Goal: Task Accomplishment & Management: Use online tool/utility

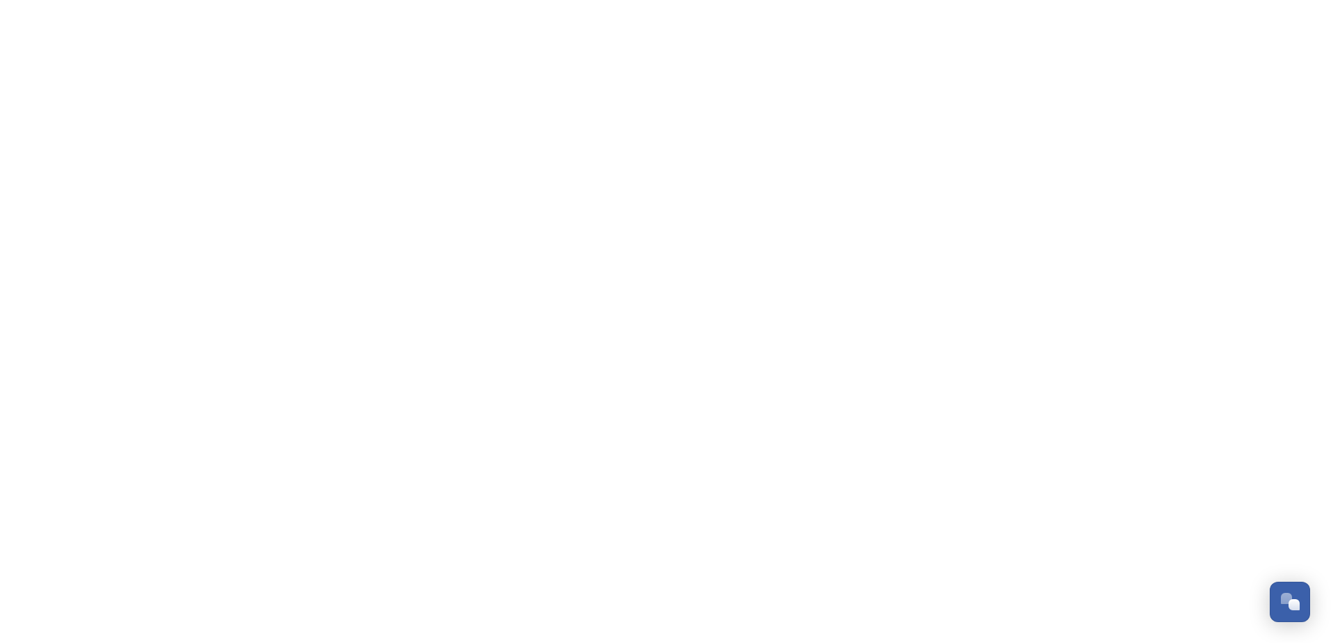
scroll to position [648, 0]
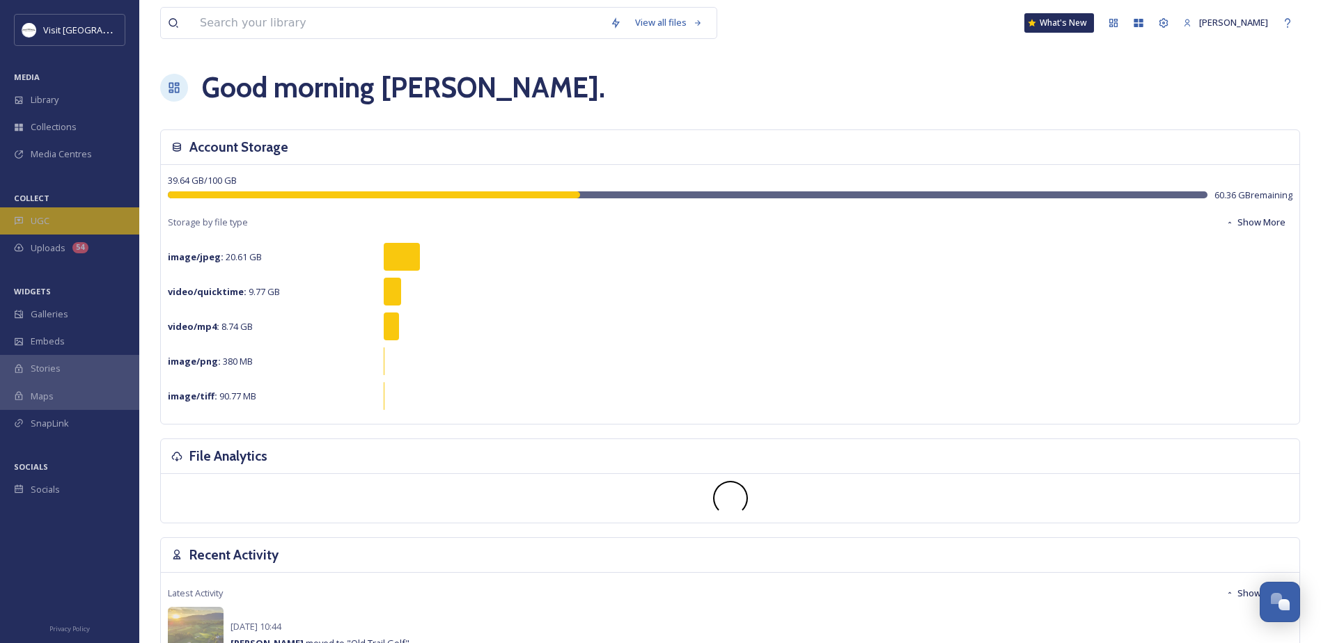
click at [54, 224] on div "UGC" at bounding box center [69, 220] width 139 height 27
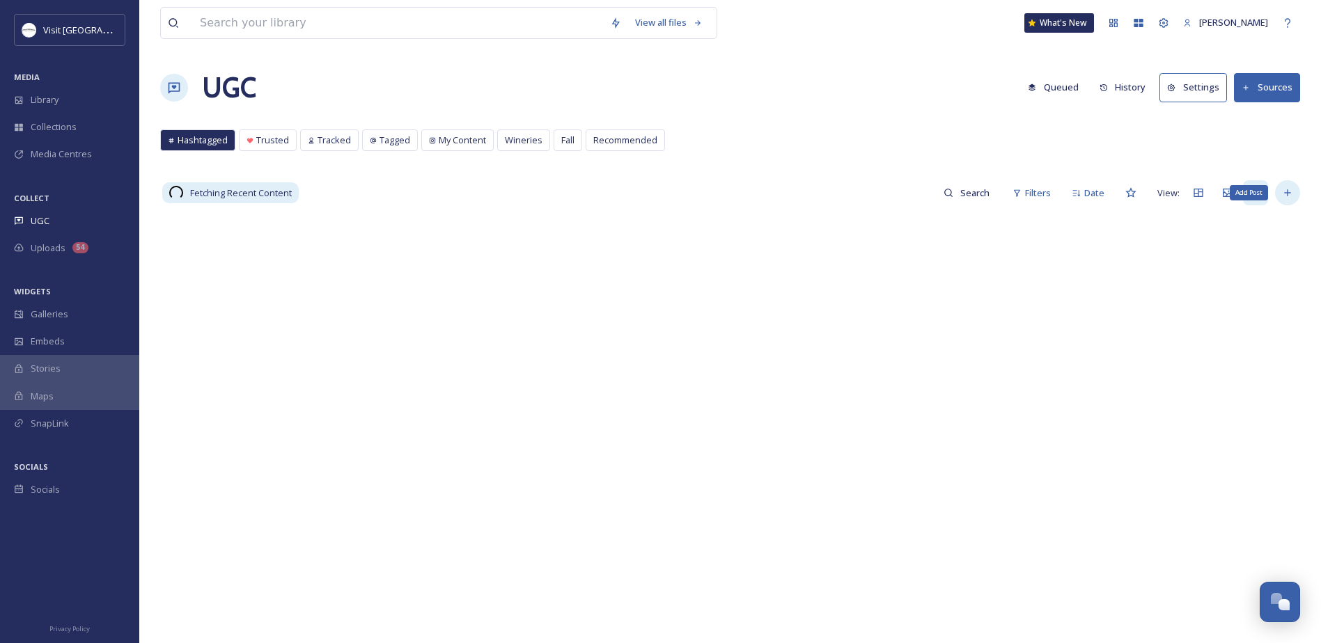
click at [1282, 187] on icon at bounding box center [1287, 192] width 11 height 11
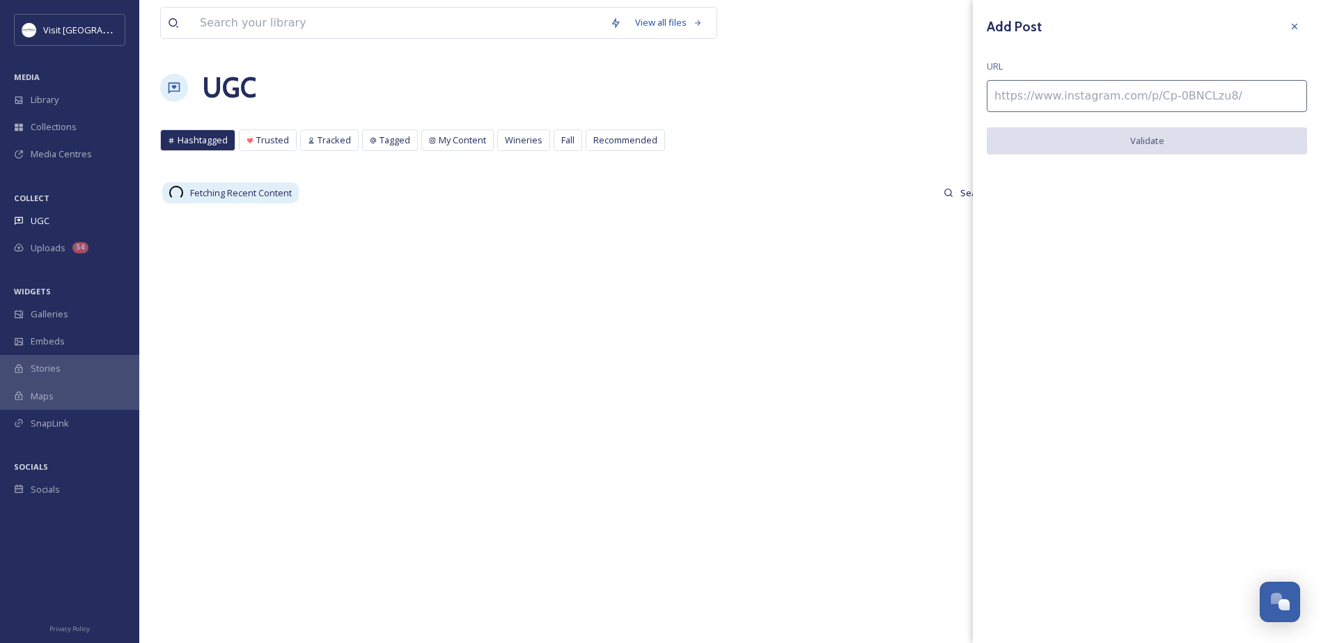
drag, startPoint x: 1064, startPoint y: 97, endPoint x: 1083, endPoint y: 105, distance: 21.2
click at [1064, 97] on input at bounding box center [1147, 96] width 320 height 32
paste input "[URL][DOMAIN_NAME]"
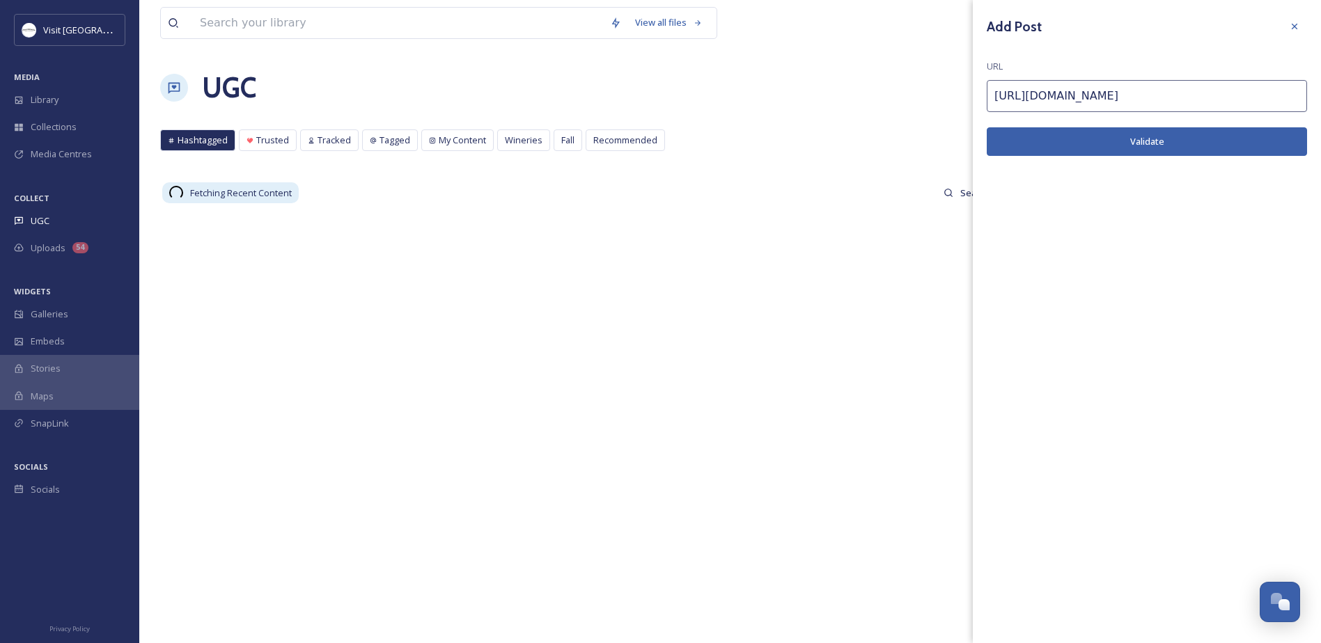
type input "[URL][DOMAIN_NAME]"
click at [1134, 139] on button "Validate" at bounding box center [1147, 141] width 320 height 29
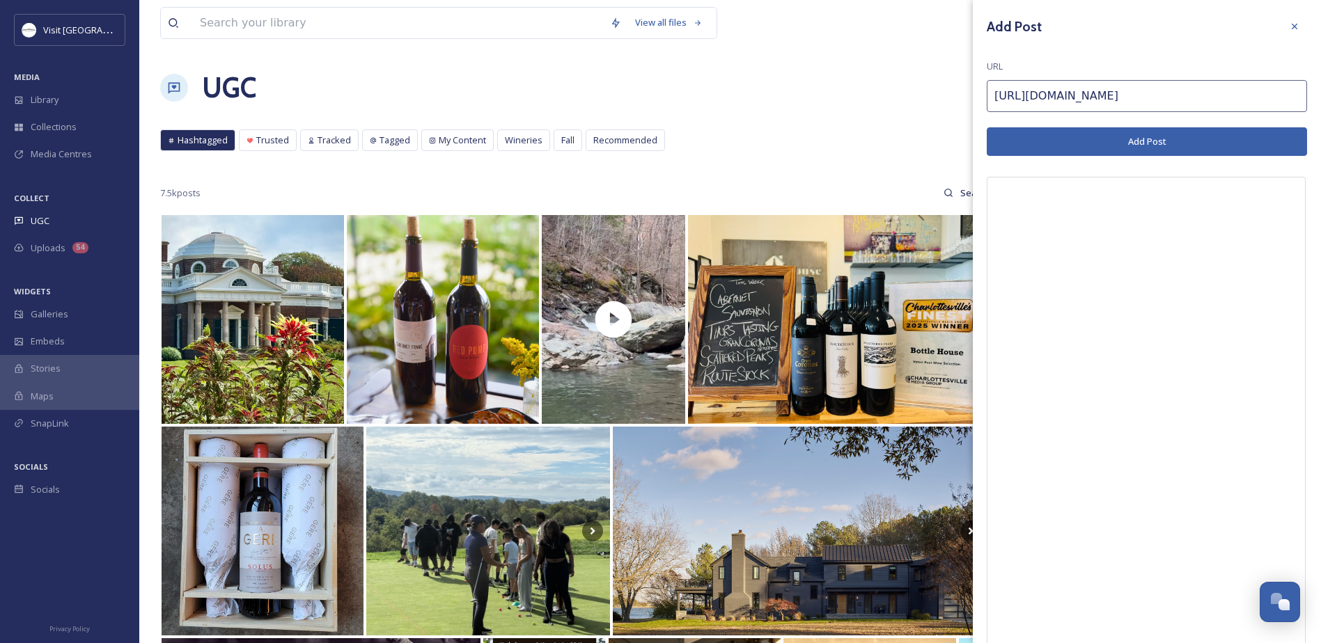
click at [1205, 140] on button "Add Post" at bounding box center [1147, 141] width 320 height 29
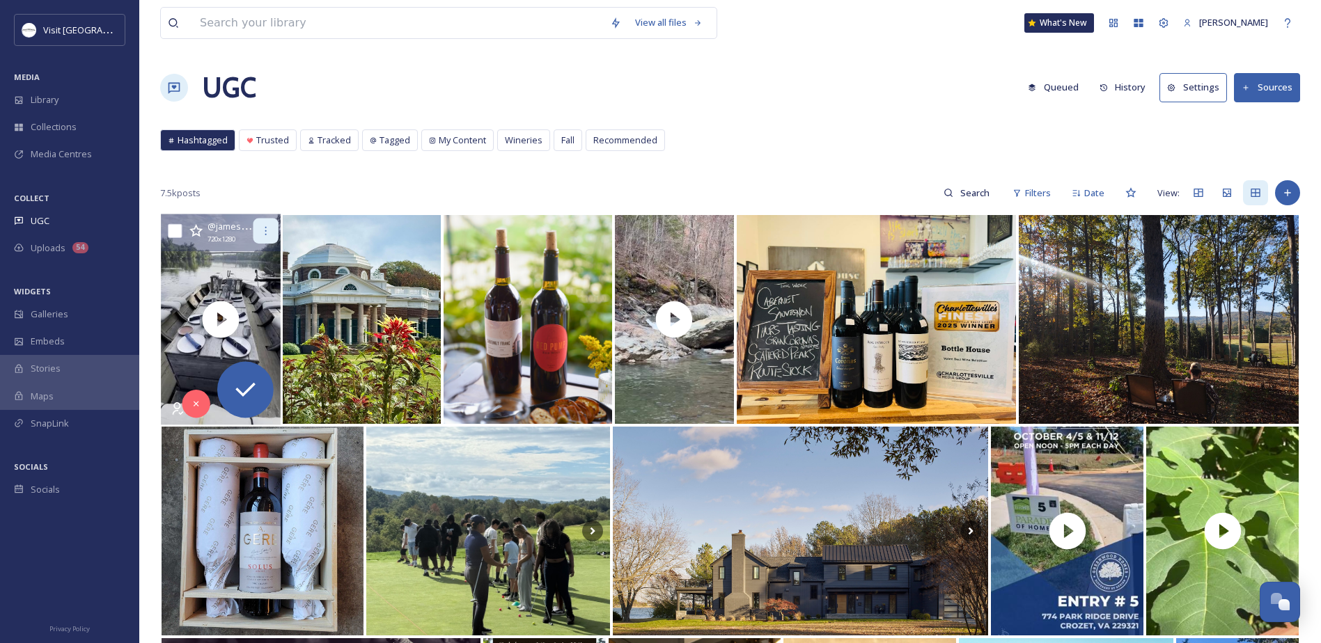
click at [267, 231] on icon at bounding box center [265, 231] width 1 height 8
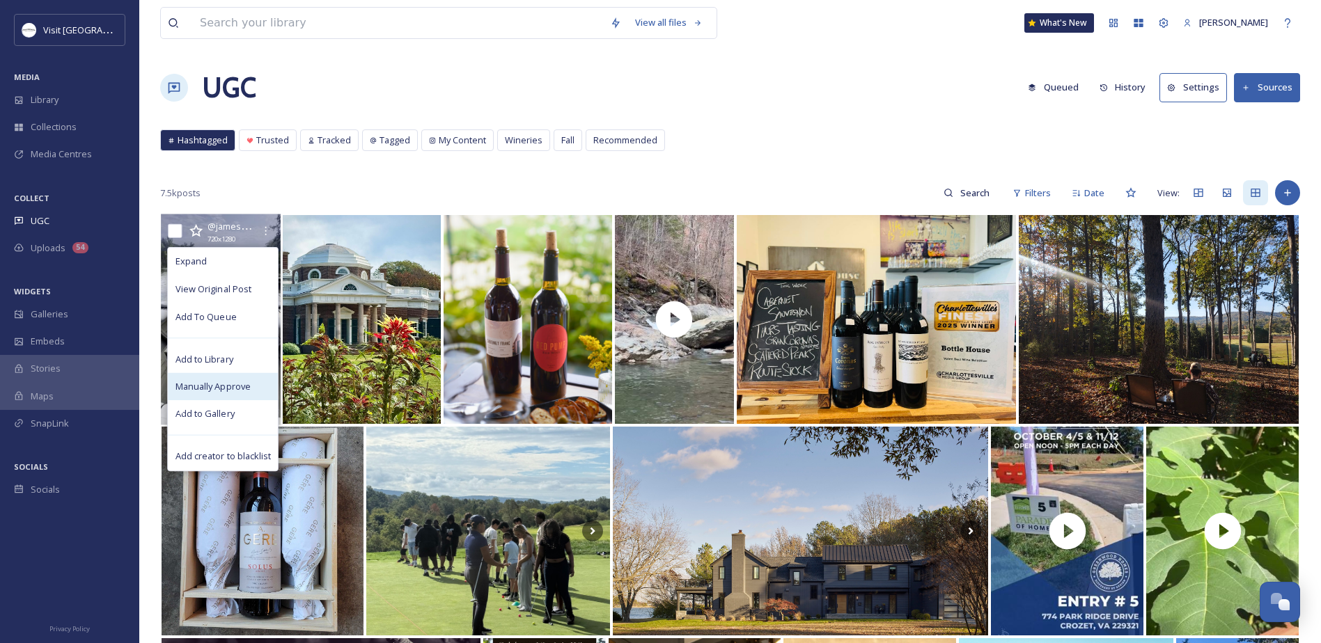
click at [210, 389] on span "Manually Approve" at bounding box center [212, 386] width 75 height 13
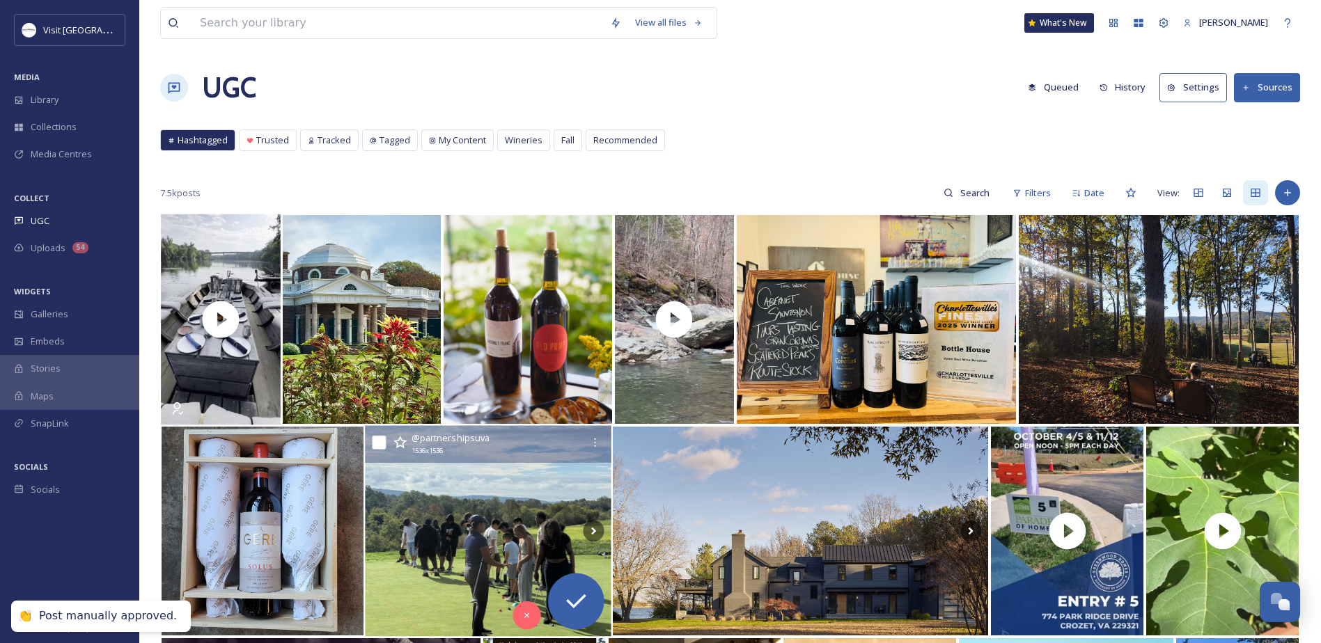
click at [485, 521] on img at bounding box center [488, 531] width 246 height 211
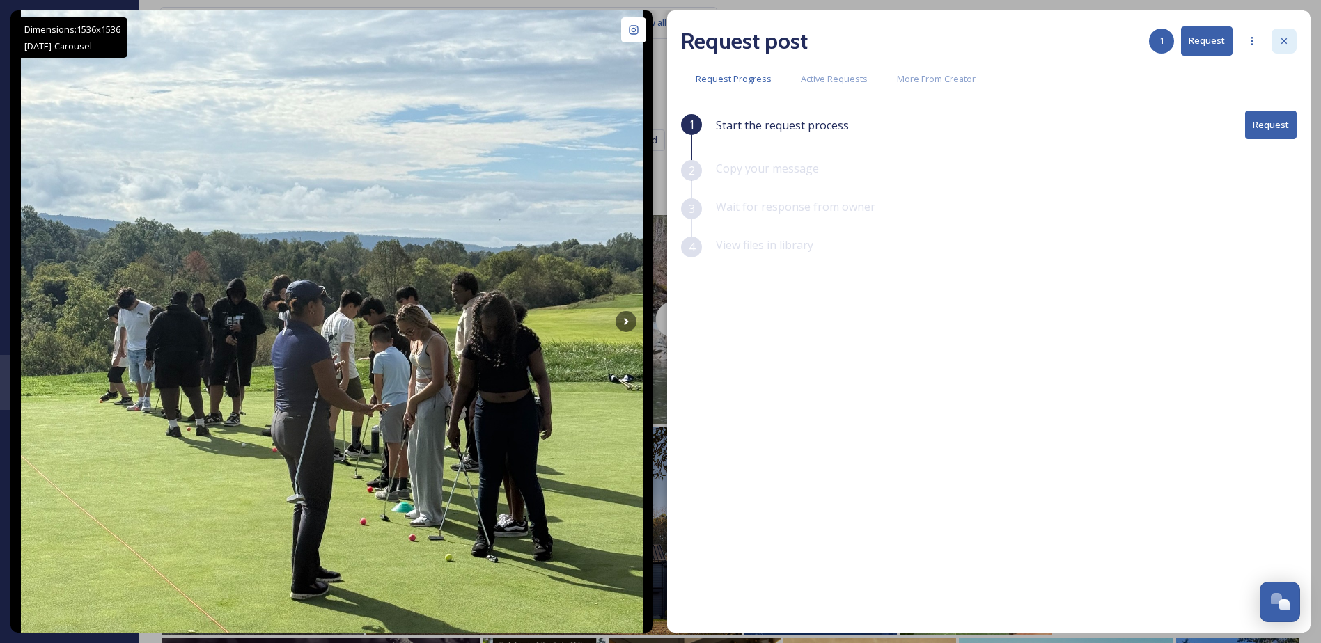
click at [1286, 38] on icon at bounding box center [1283, 41] width 11 height 11
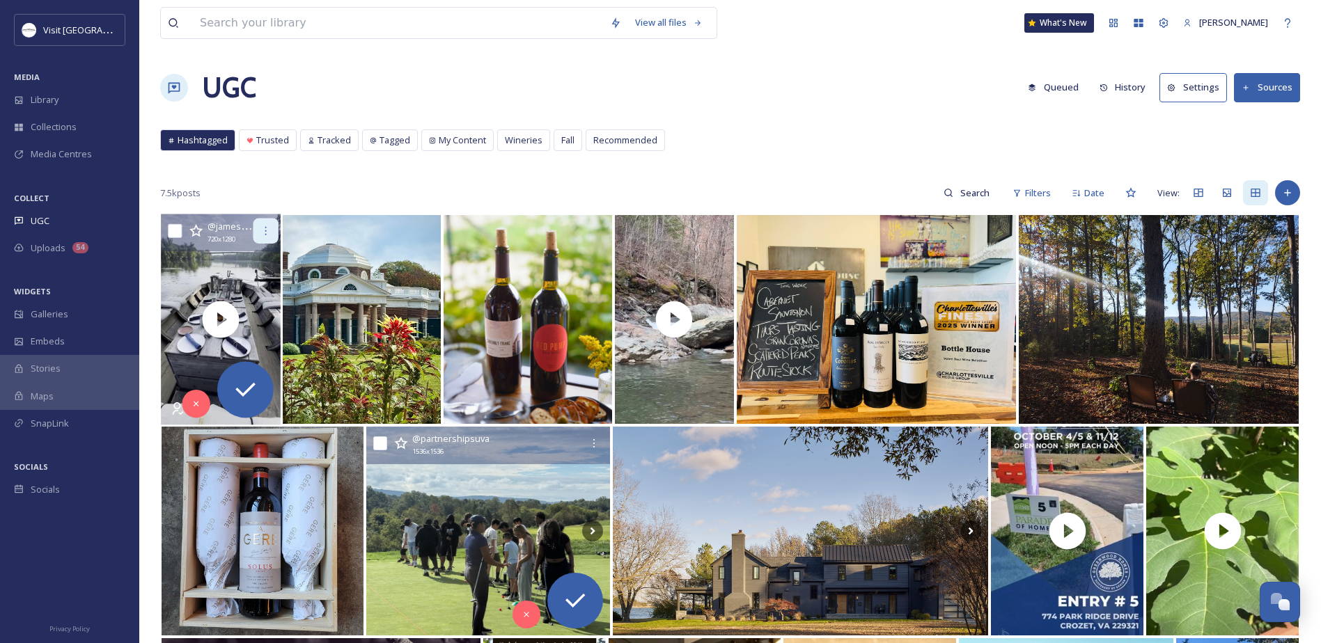
click at [266, 228] on icon at bounding box center [265, 231] width 11 height 11
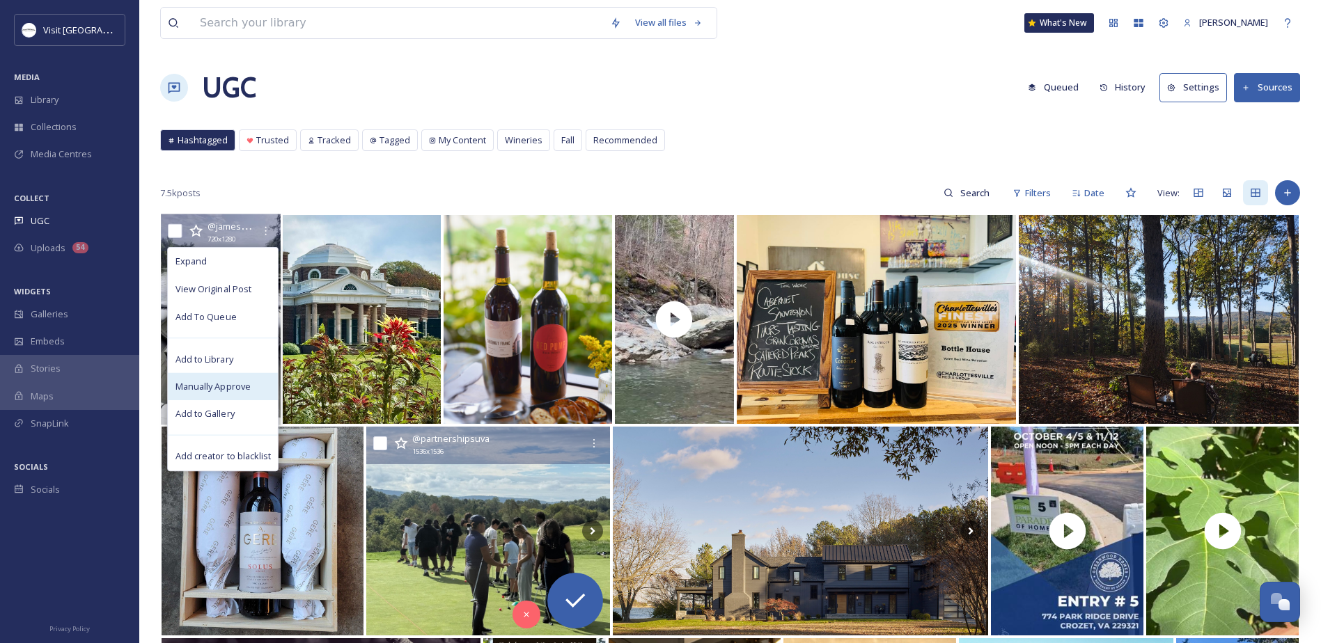
click at [207, 377] on div "Manually Approve" at bounding box center [223, 387] width 110 height 28
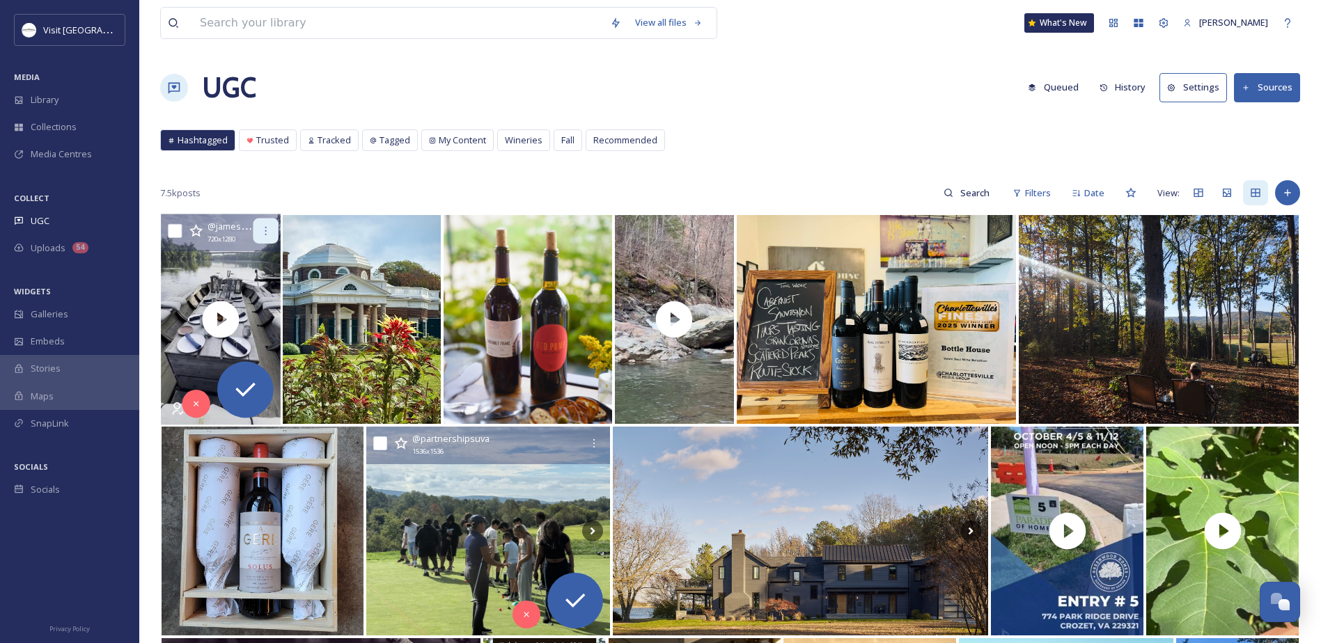
click at [258, 230] on div at bounding box center [265, 231] width 25 height 25
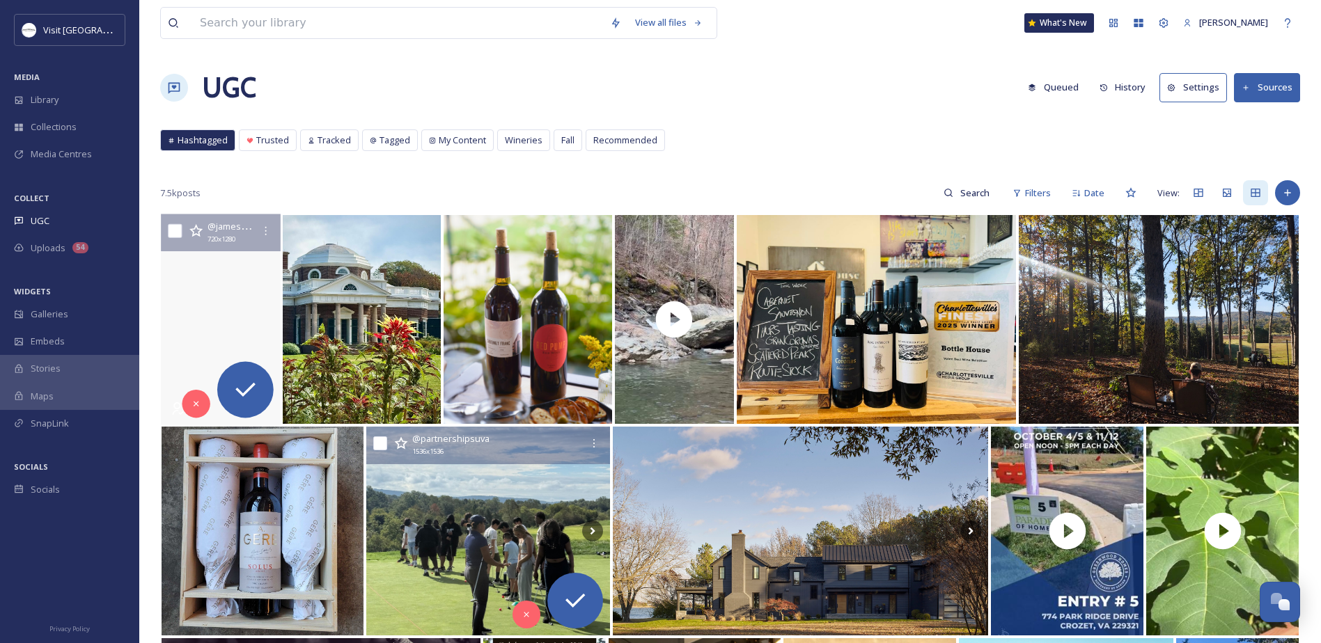
click at [230, 269] on video "Farm to Batteau dinners start next week! There are a few more seats left on Fri…" at bounding box center [220, 319] width 127 height 211
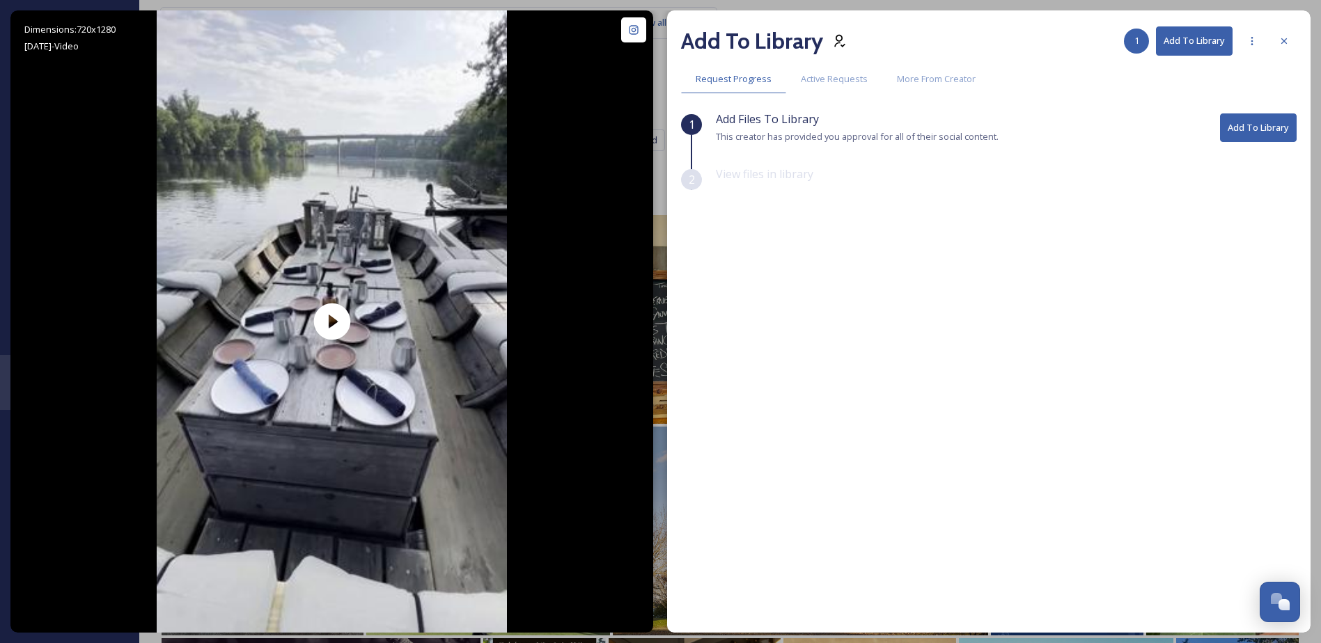
click at [1260, 125] on button "Add To Library" at bounding box center [1258, 127] width 77 height 29
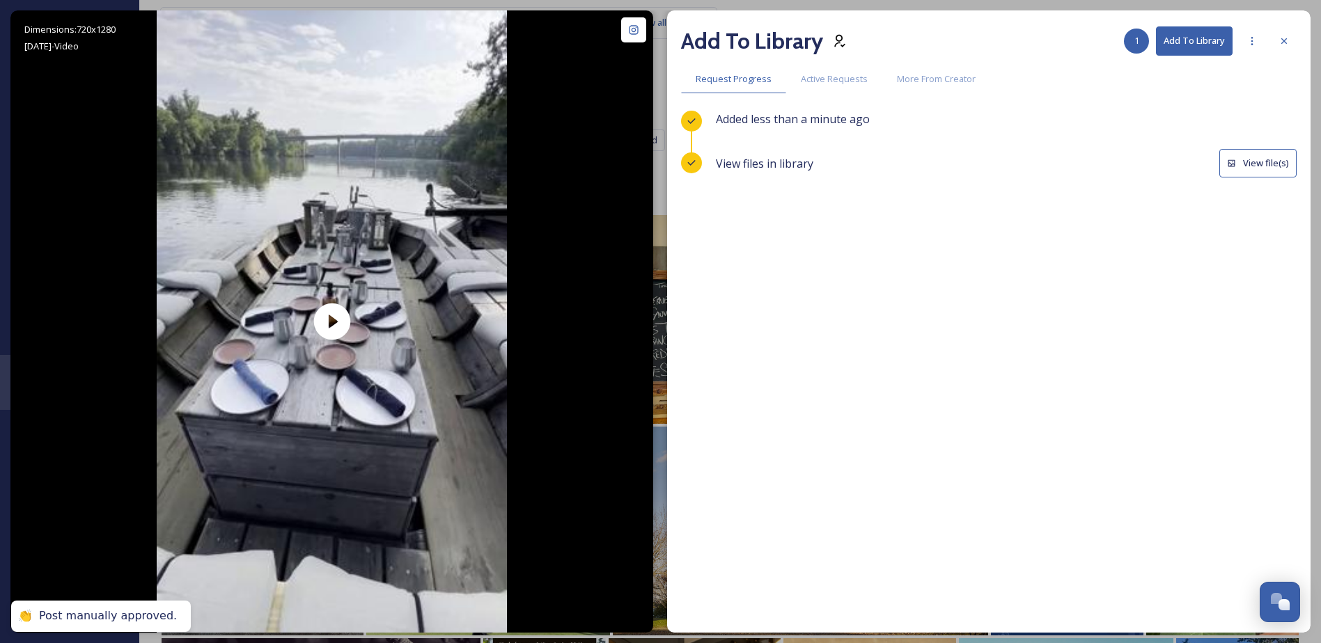
click at [1258, 159] on button "View file(s)" at bounding box center [1257, 163] width 77 height 29
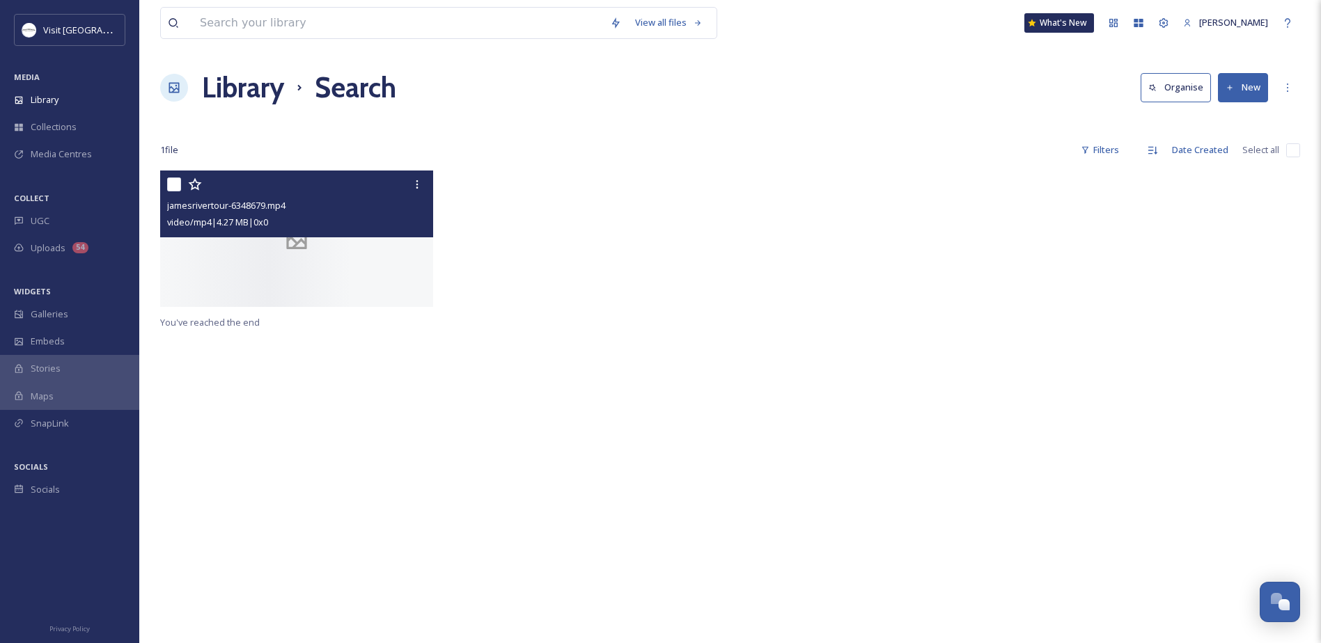
click at [260, 300] on div at bounding box center [296, 239] width 273 height 136
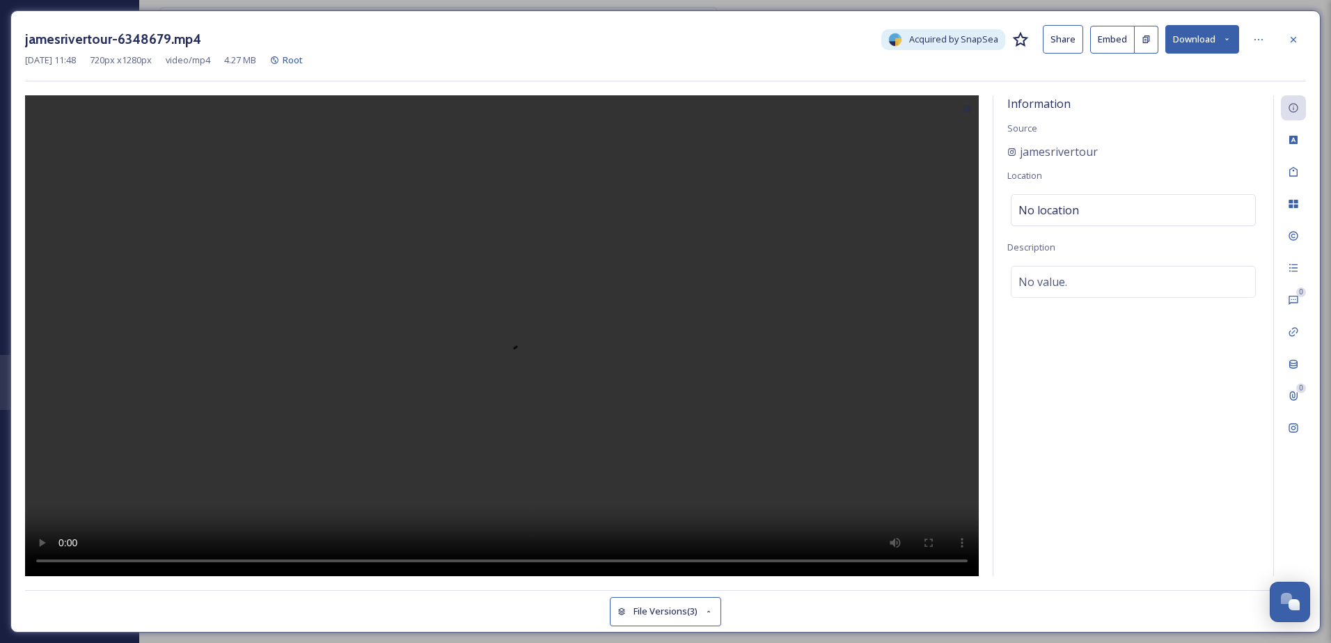
click at [1196, 31] on button "Download" at bounding box center [1203, 39] width 74 height 29
drag, startPoint x: 1191, startPoint y: 73, endPoint x: 1098, endPoint y: 82, distance: 93.7
click at [1191, 74] on span "Download Original (720 x 1280)" at bounding box center [1166, 71] width 127 height 13
